Goal: Find contact information: Find contact information

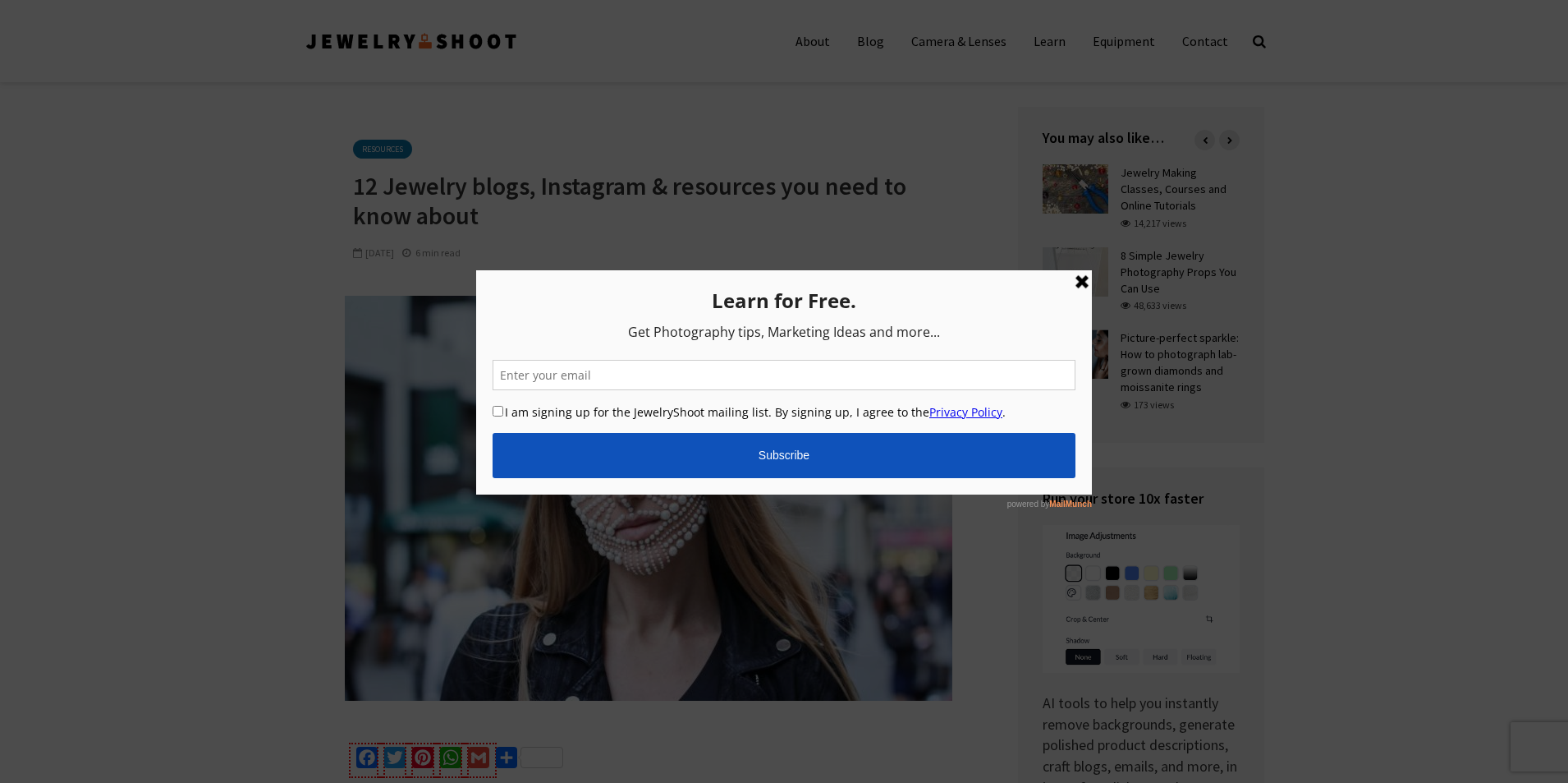
click at [1082, 277] on link at bounding box center [1082, 281] width 20 height 20
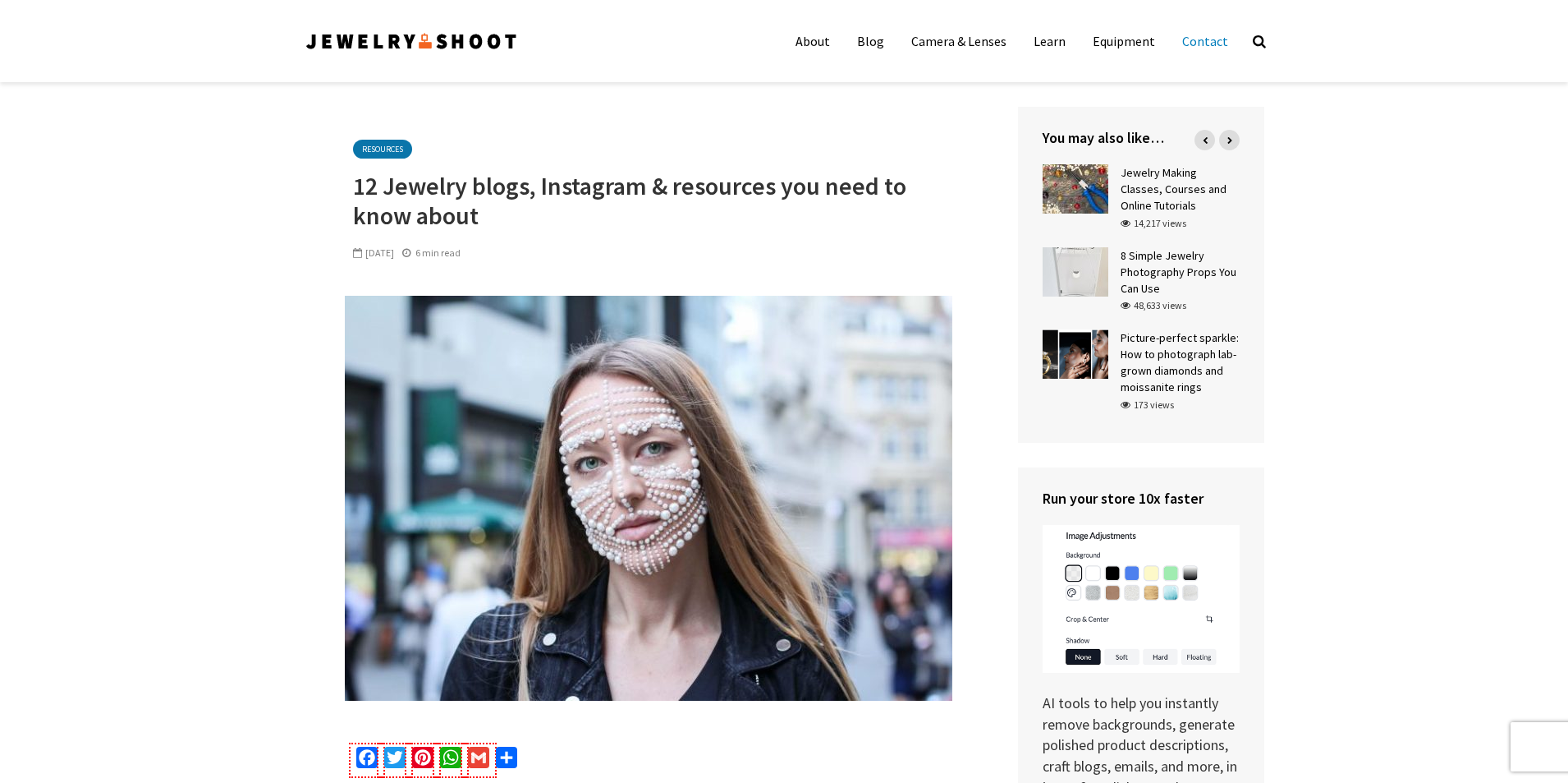
scroll to position [11645, 0]
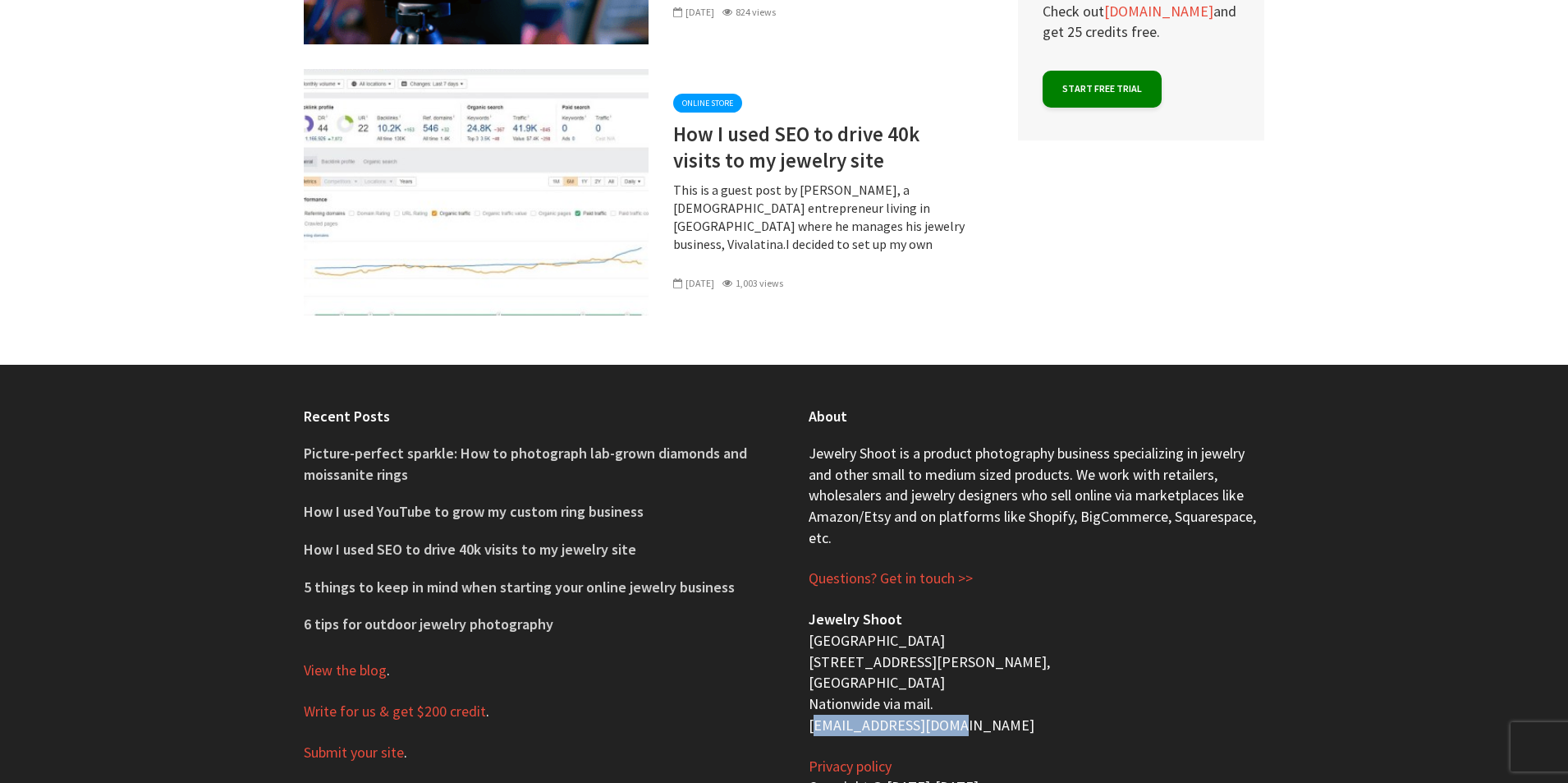
drag, startPoint x: 802, startPoint y: 627, endPoint x: 963, endPoint y: 630, distance: 161.0
click at [963, 630] on div "About Jewelry Shoot is a product photography business specializing in jewelry a…" at bounding box center [1037, 616] width 505 height 503
copy p "[EMAIL_ADDRESS][DOMAIN_NAME]"
click at [1118, 609] on p "Jewelry Shoot San Francisco Bay Area 1233 Dwight Way, Berkeley, CA 94702 Nation…" at bounding box center [1037, 672] width 456 height 126
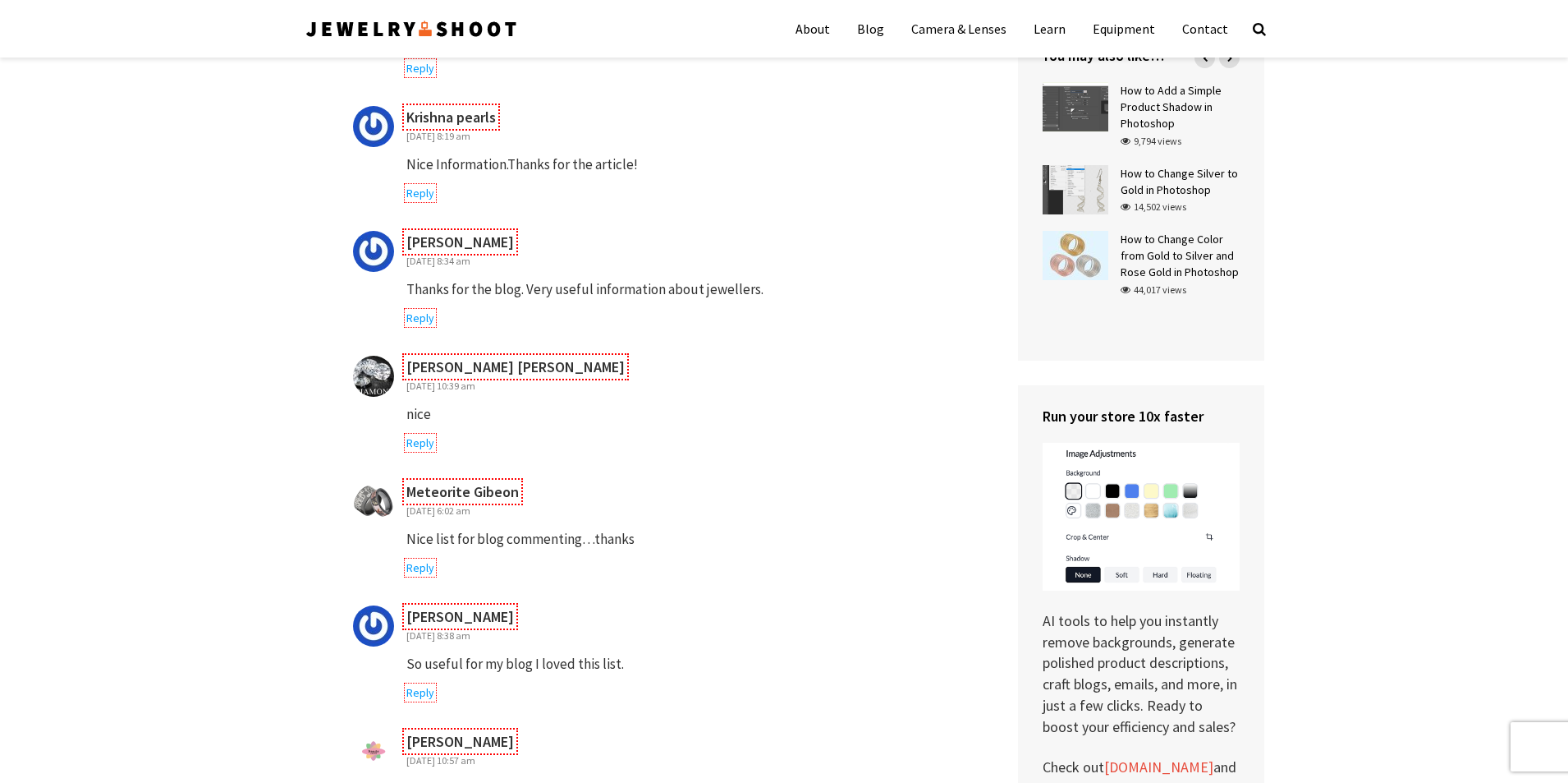
scroll to position [8606, 0]
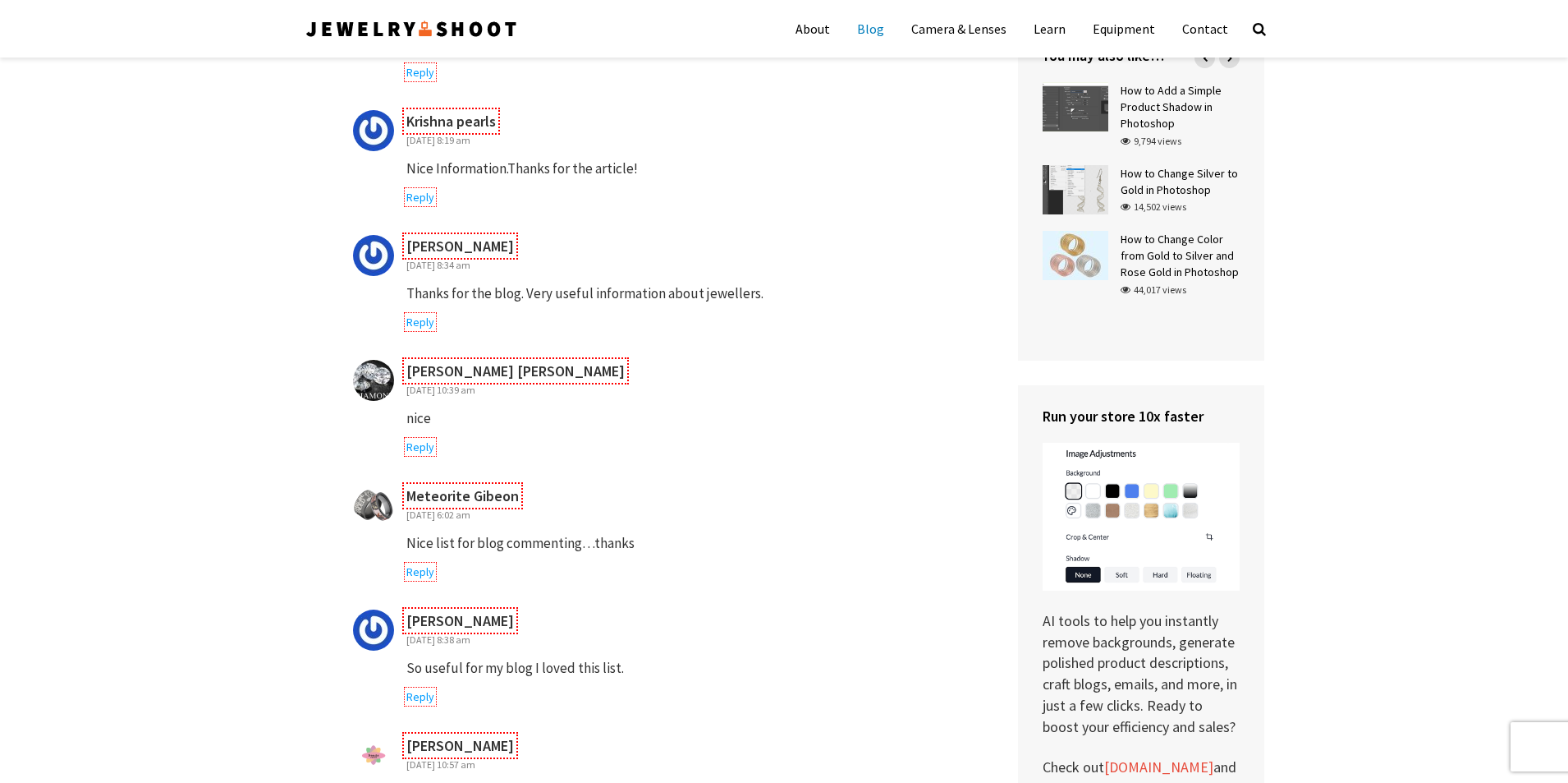
click at [885, 21] on link "Blog" at bounding box center [871, 29] width 51 height 41
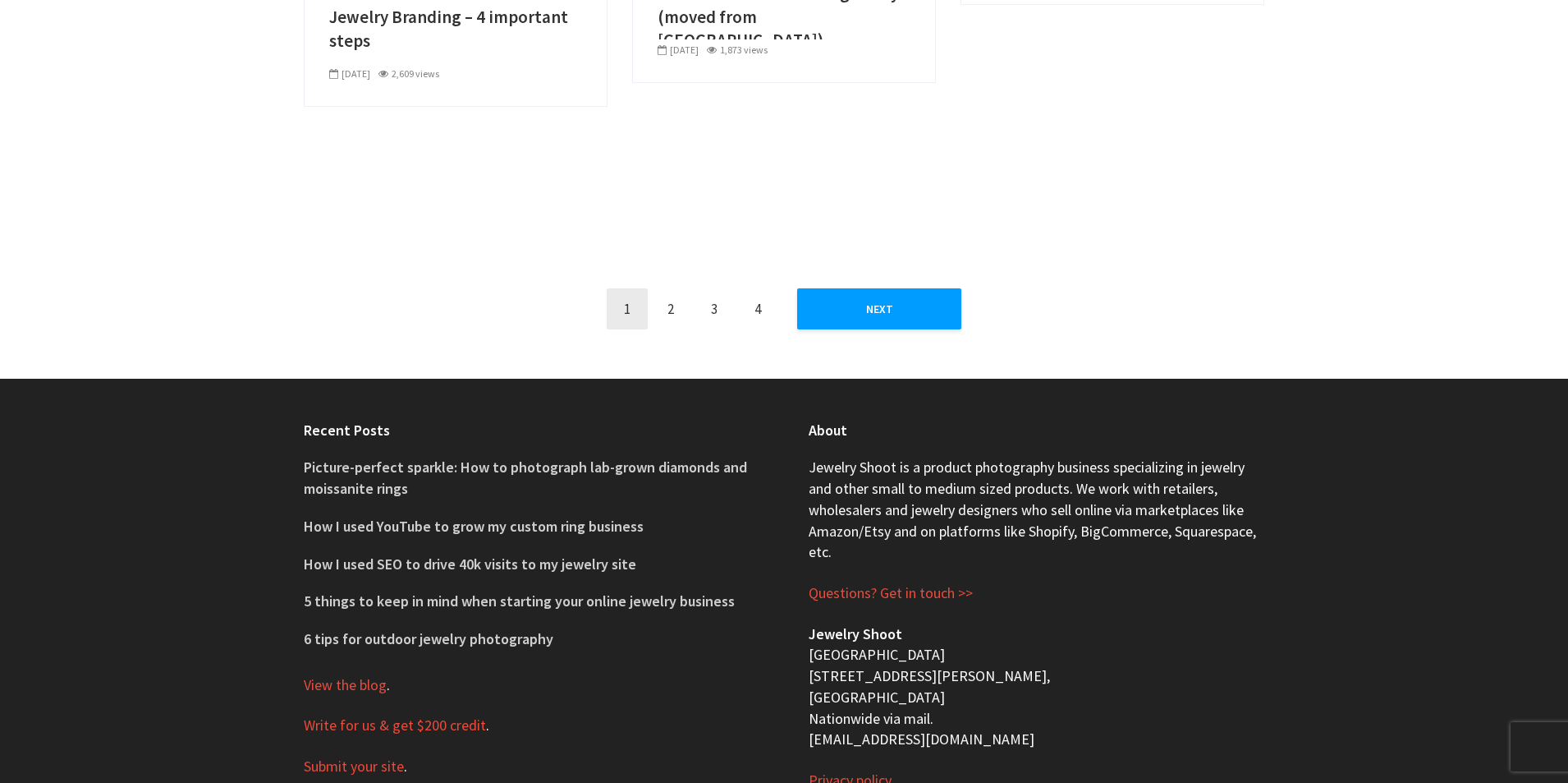
scroll to position [1628, 0]
